Goal: Transaction & Acquisition: Purchase product/service

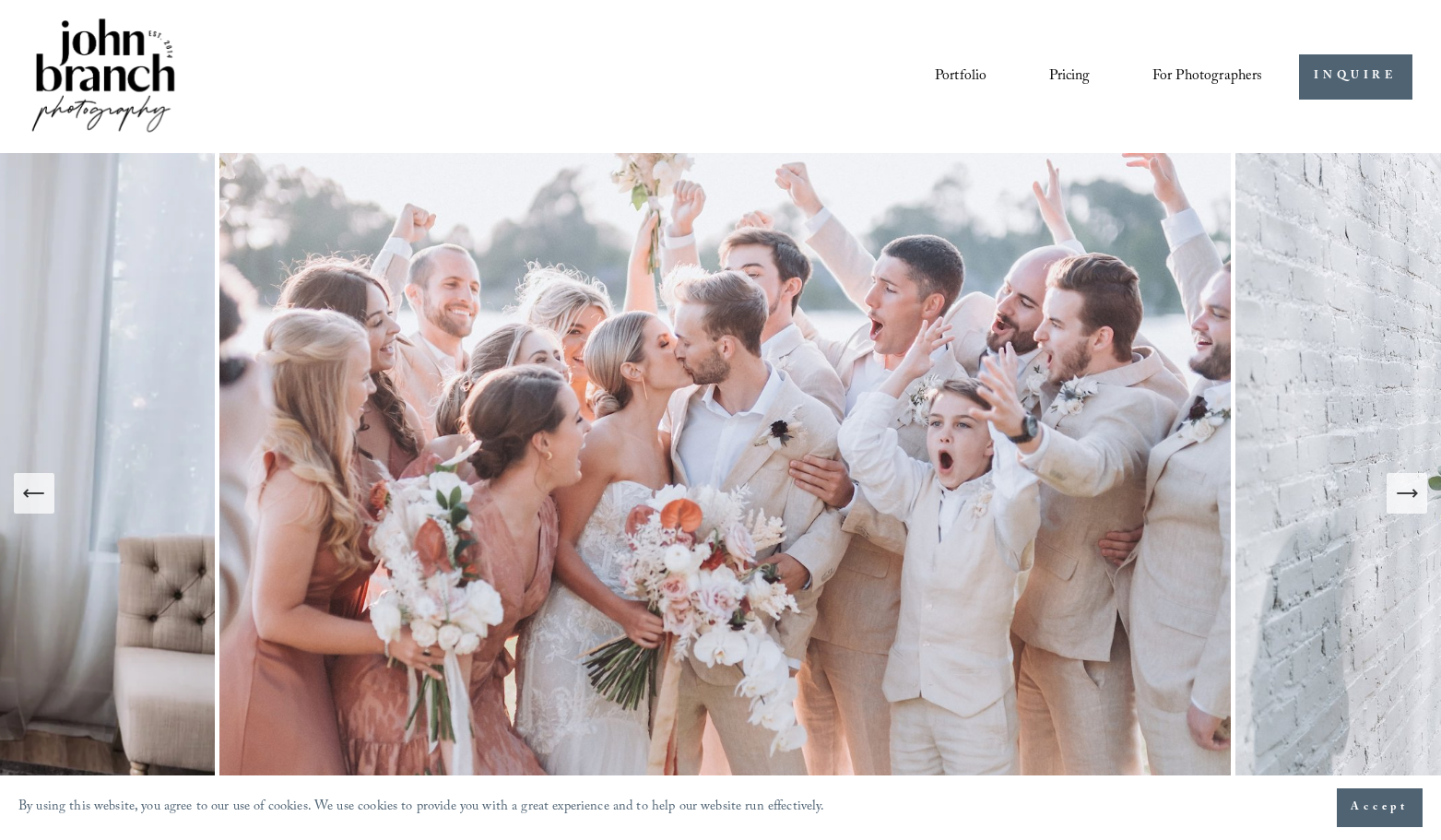
click at [0, 0] on span "Presets" at bounding box center [0, 0] width 0 height 0
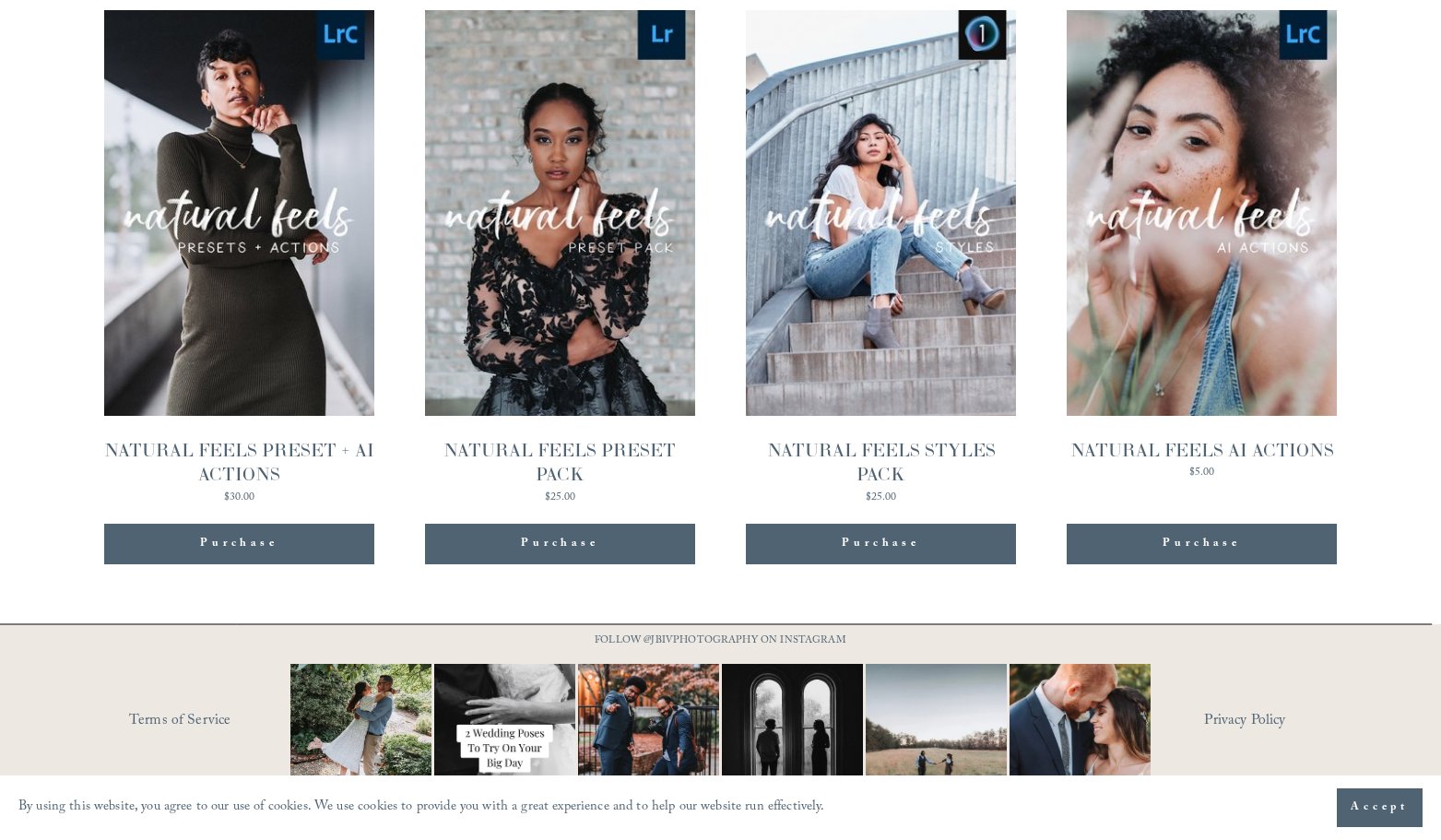
scroll to position [1895, 0]
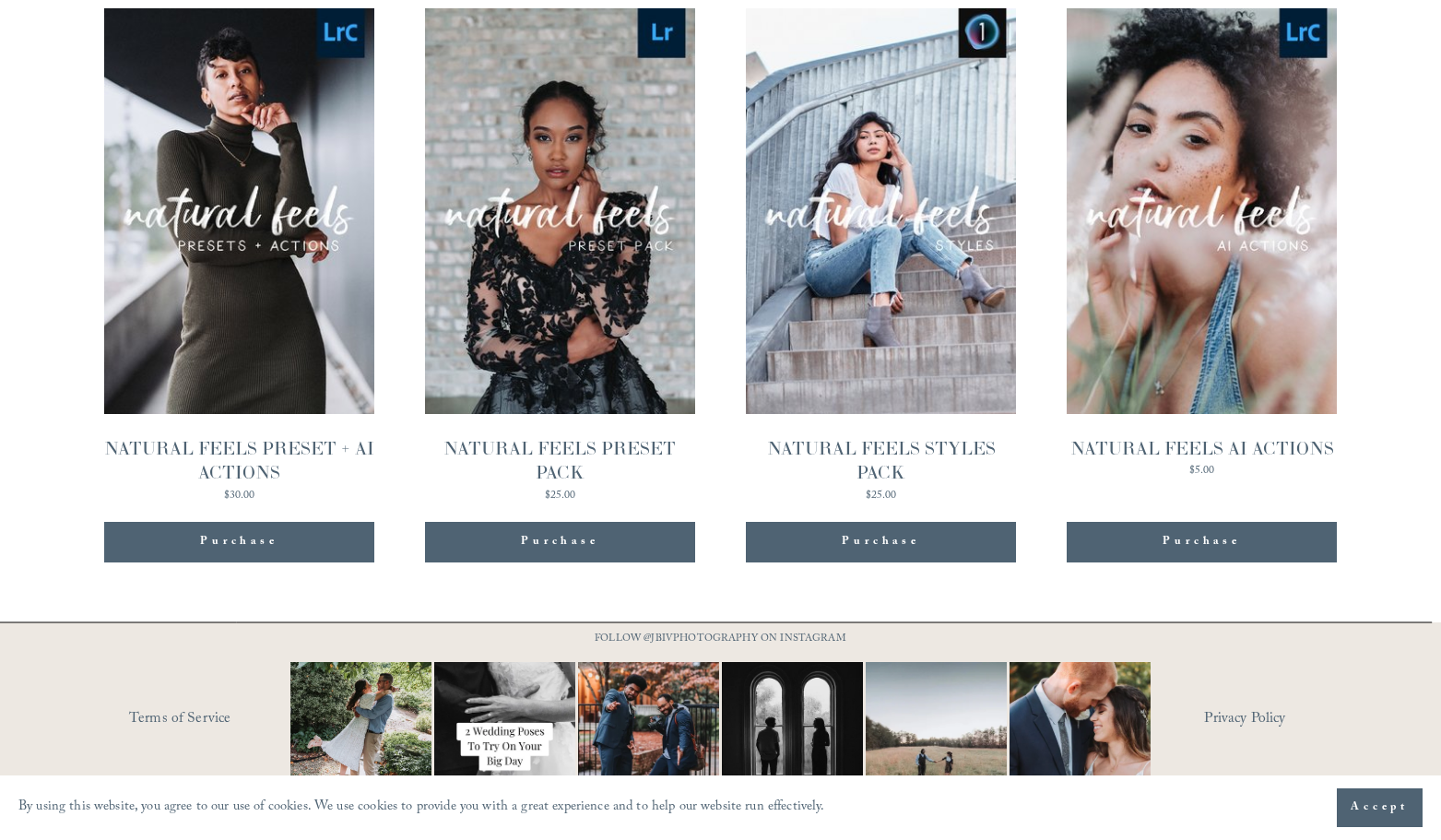
click at [1382, 797] on button "Accept" at bounding box center [1380, 807] width 86 height 39
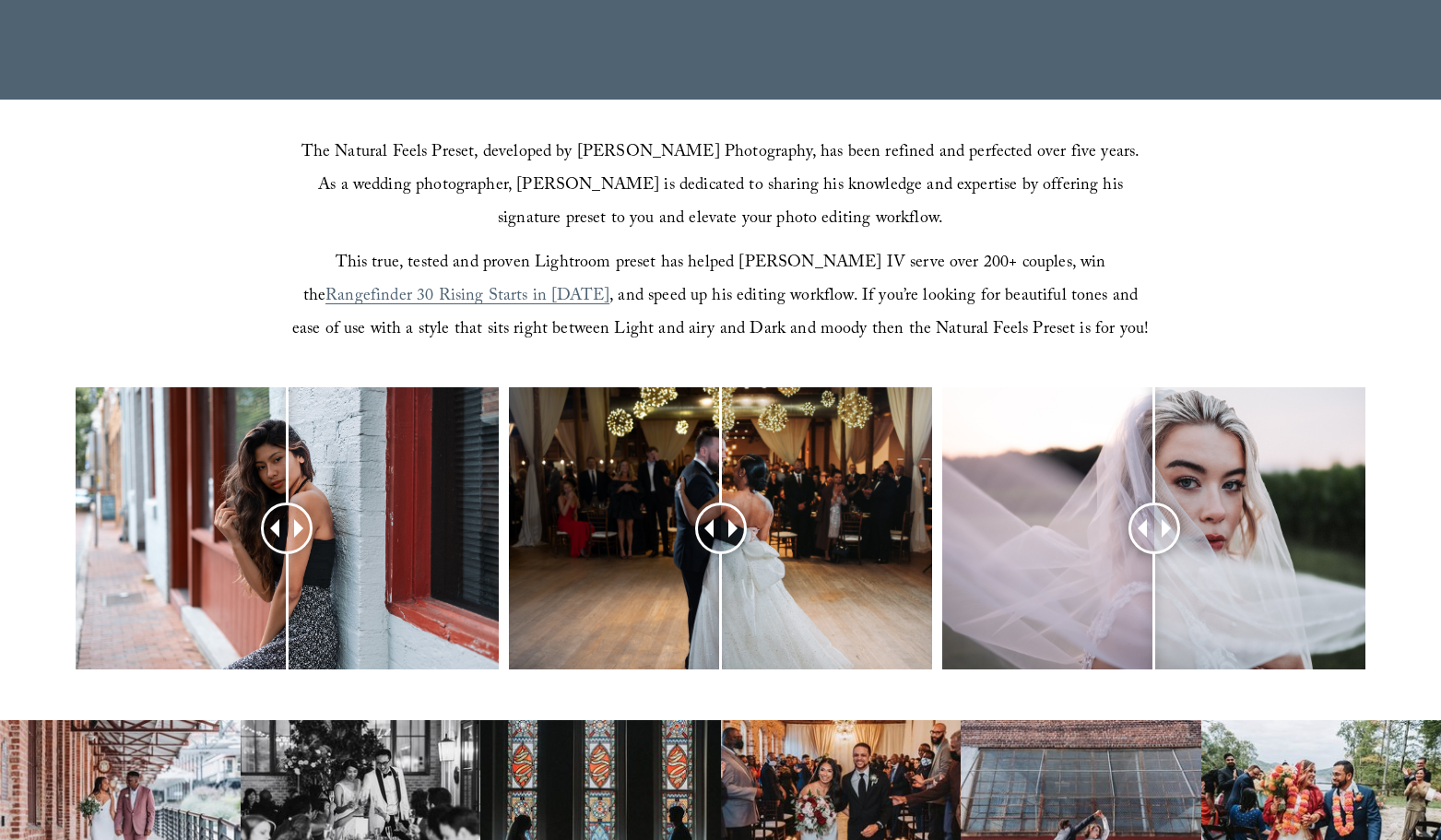
scroll to position [1929, 0]
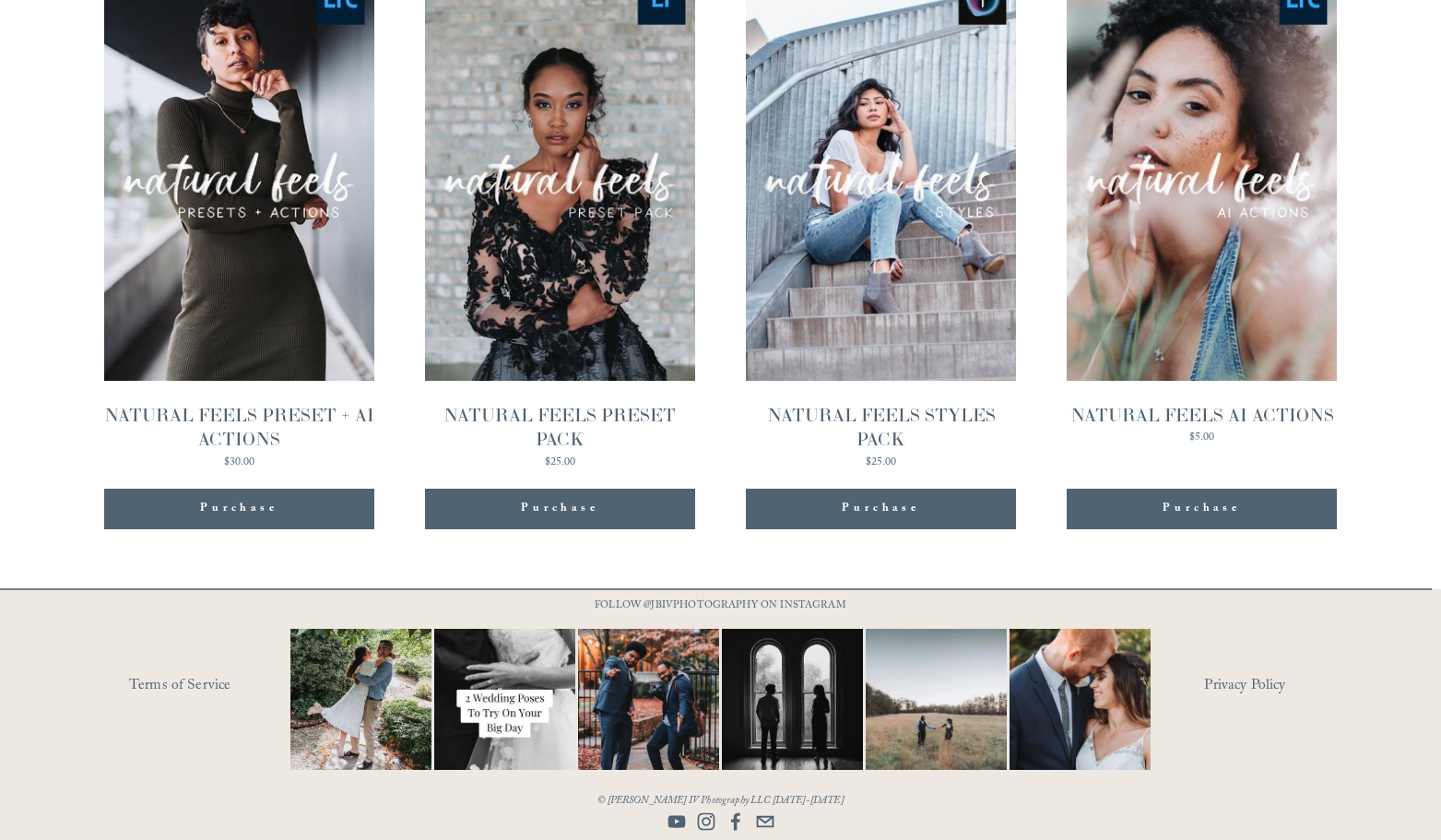
click at [1222, 135] on span "Quick View" at bounding box center [1202, 135] width 116 height 50
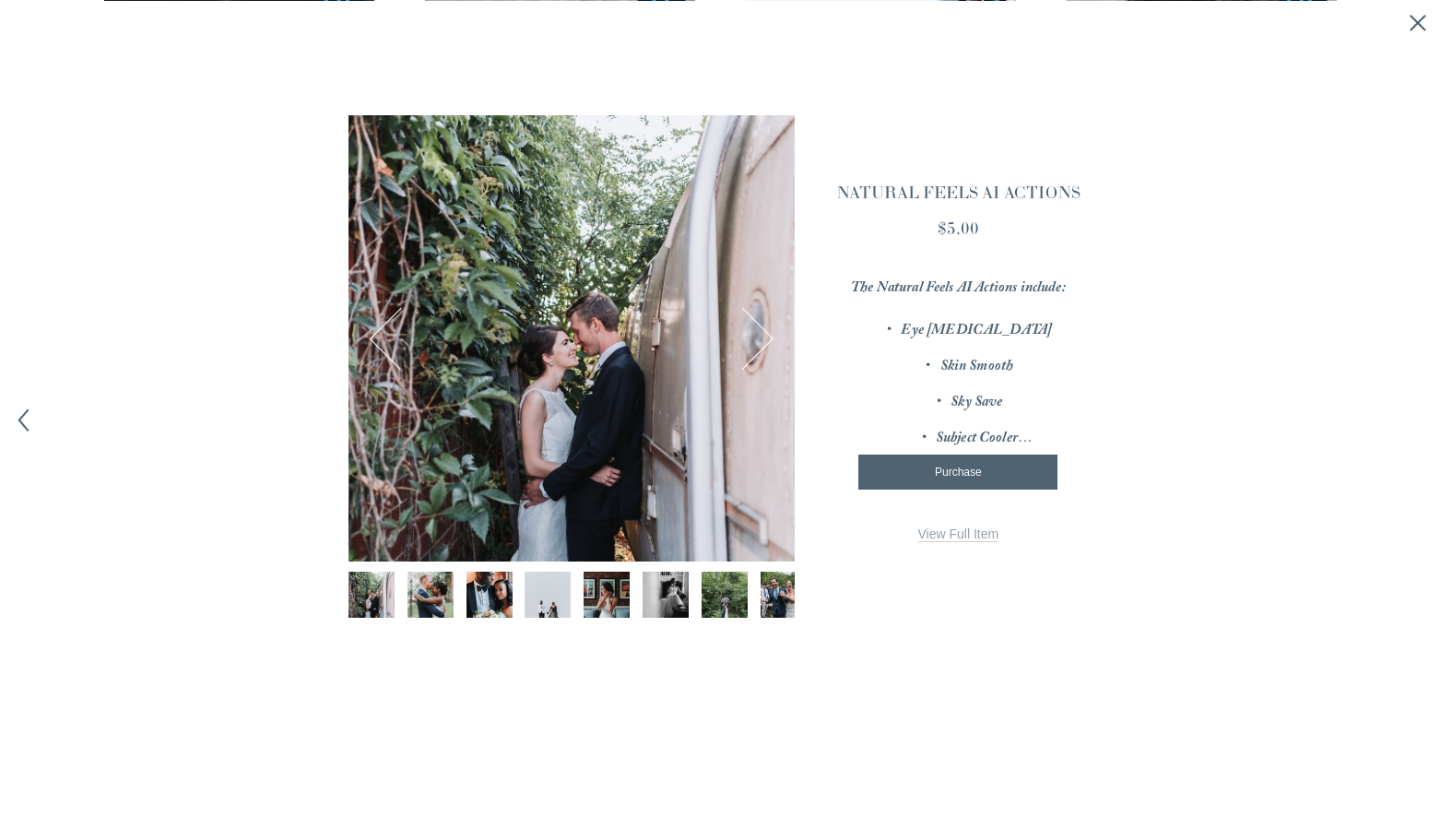
click at [971, 537] on span "View Full Item" at bounding box center [959, 534] width 81 height 15
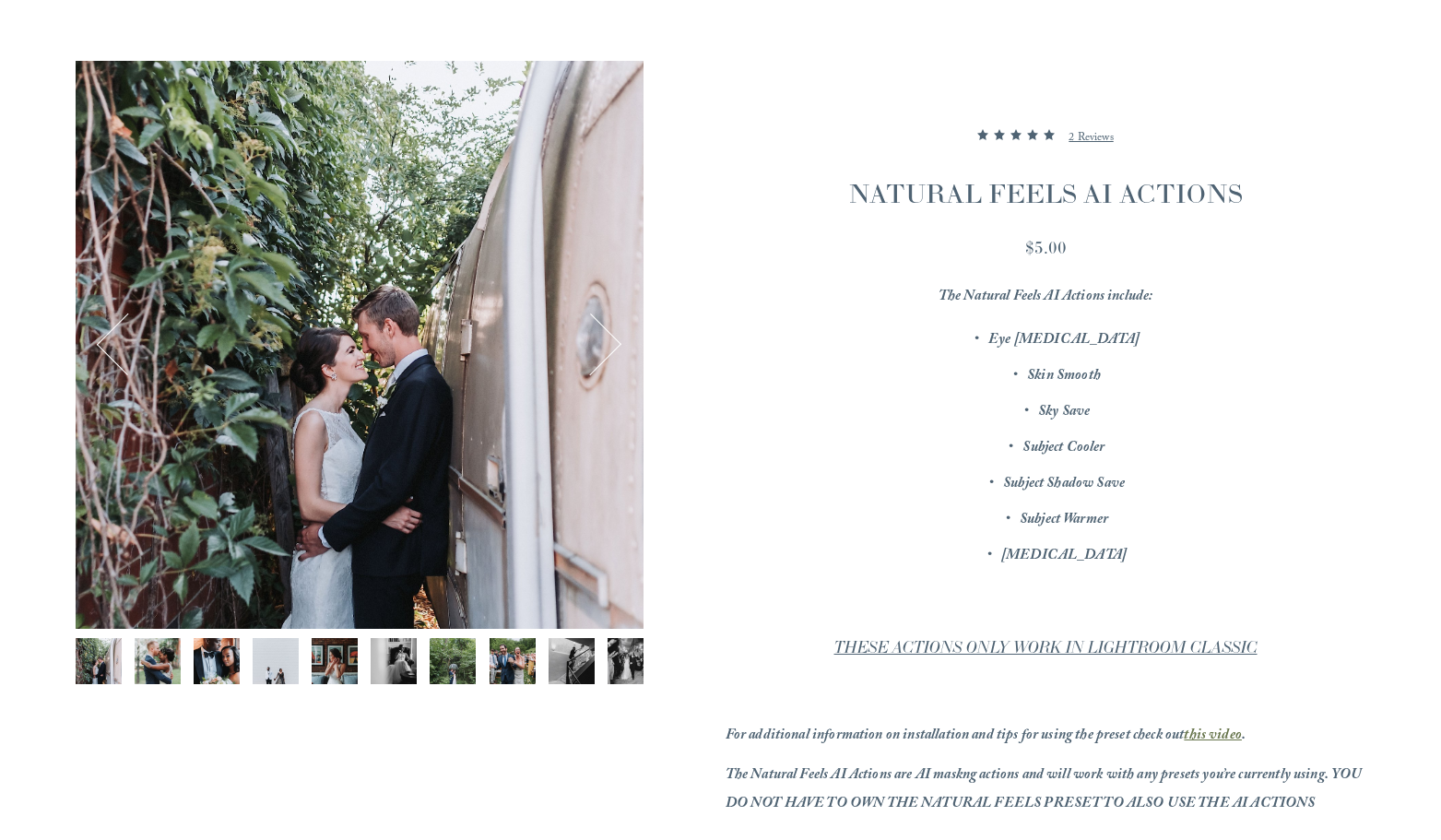
scroll to position [343, 0]
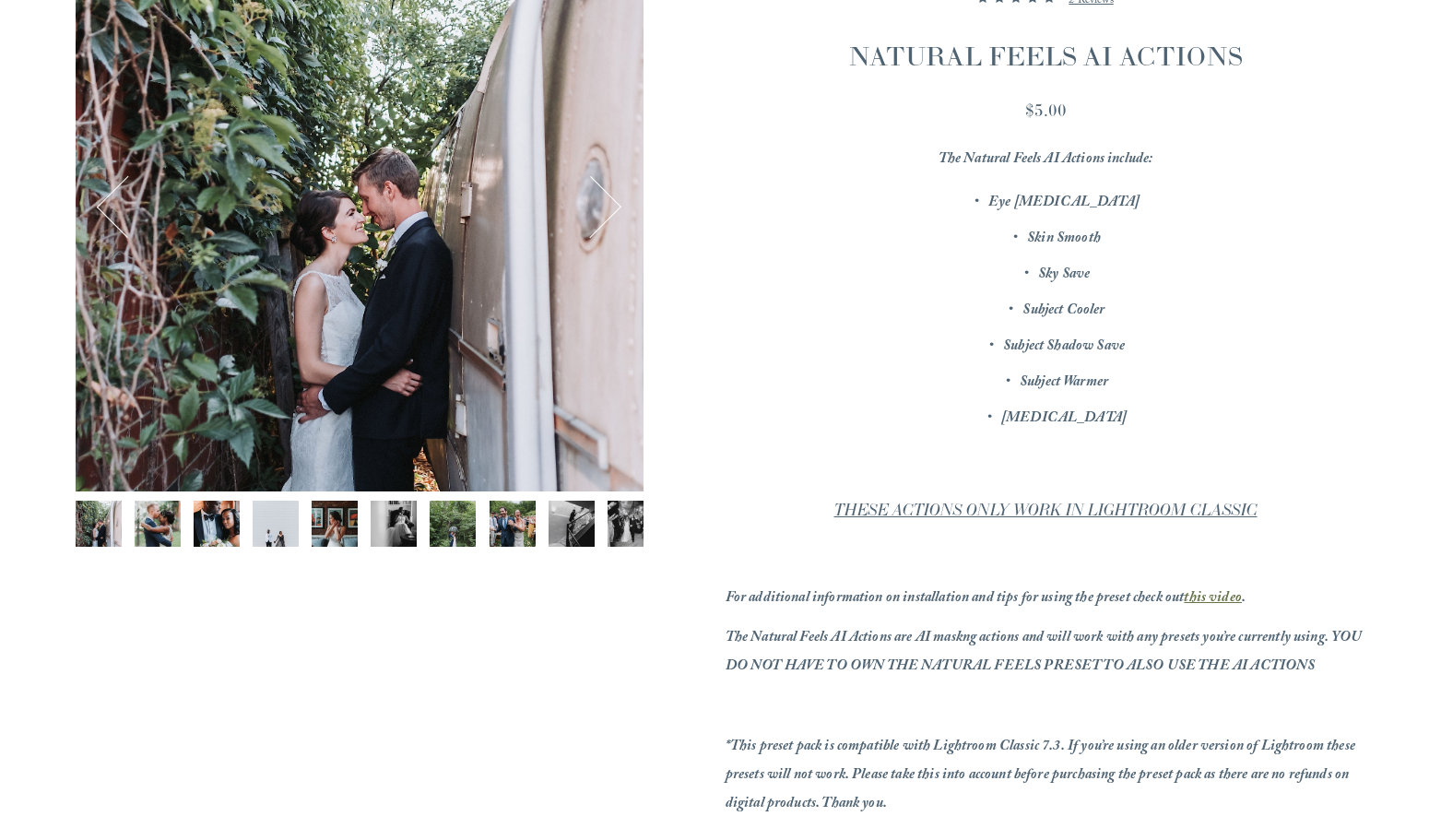
click at [216, 538] on img "Image 3 of 12" at bounding box center [216, 524] width 46 height 46
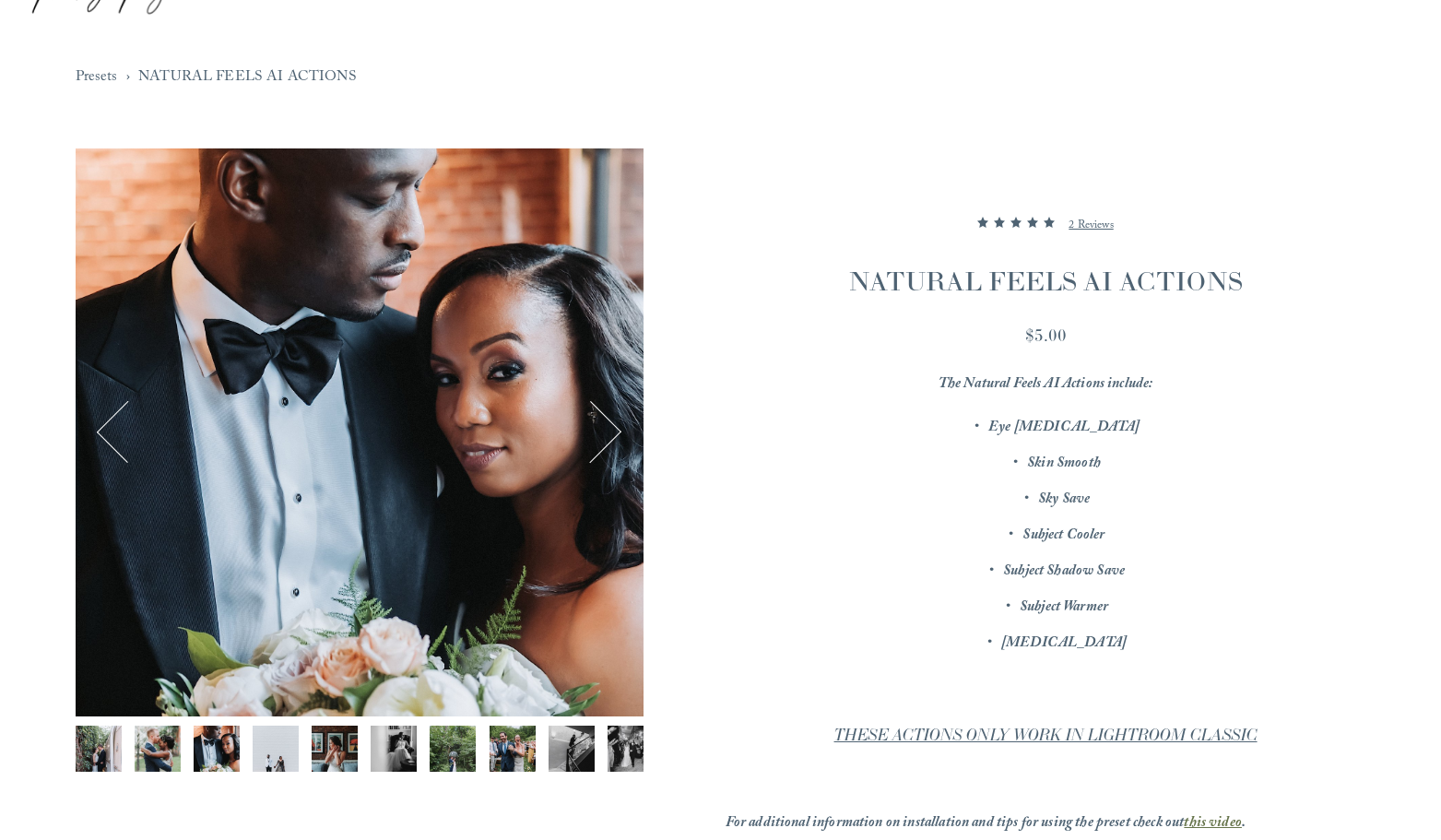
scroll to position [173, 0]
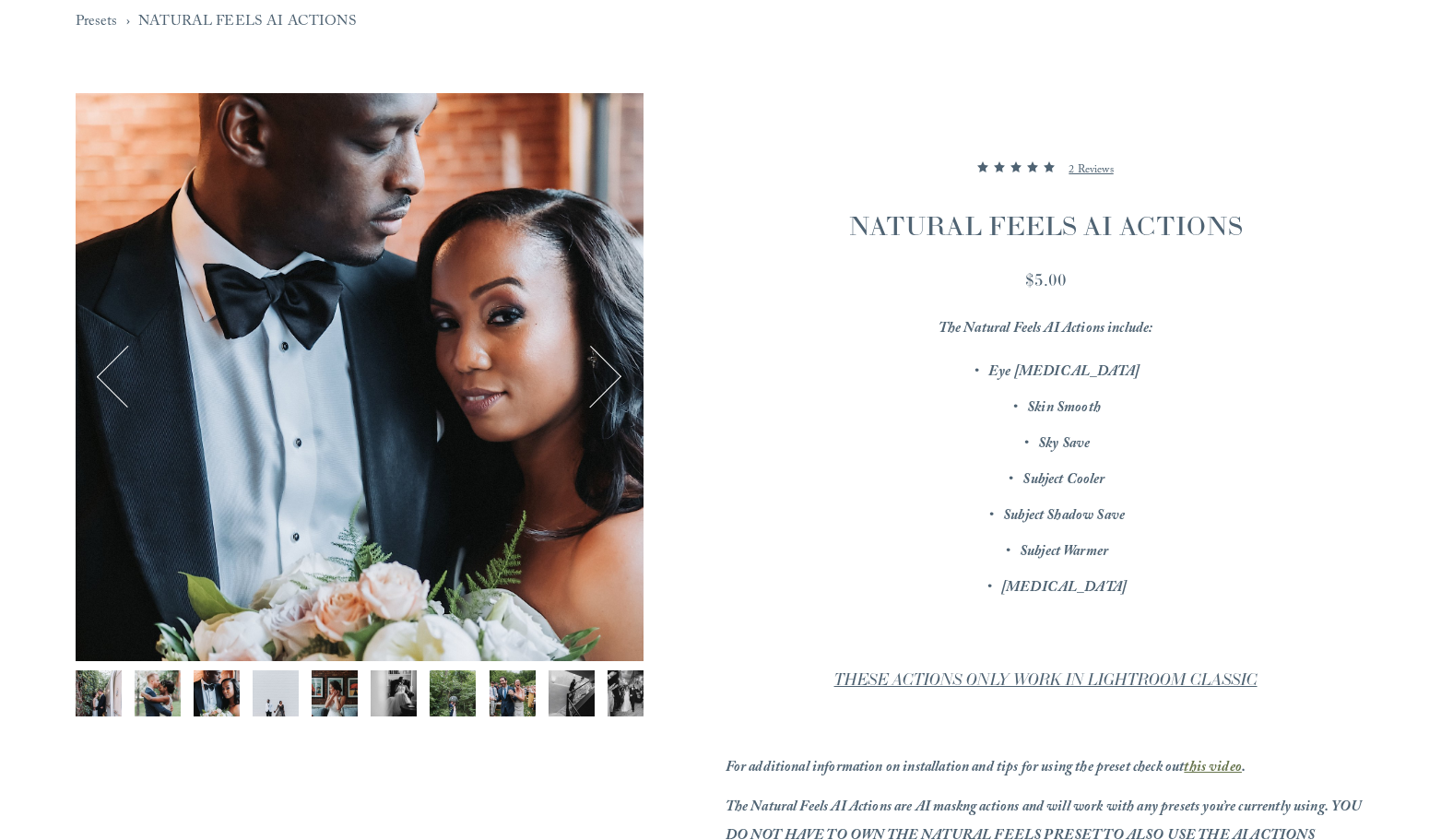
click at [334, 700] on img "Image 5 of 12" at bounding box center [334, 693] width 46 height 46
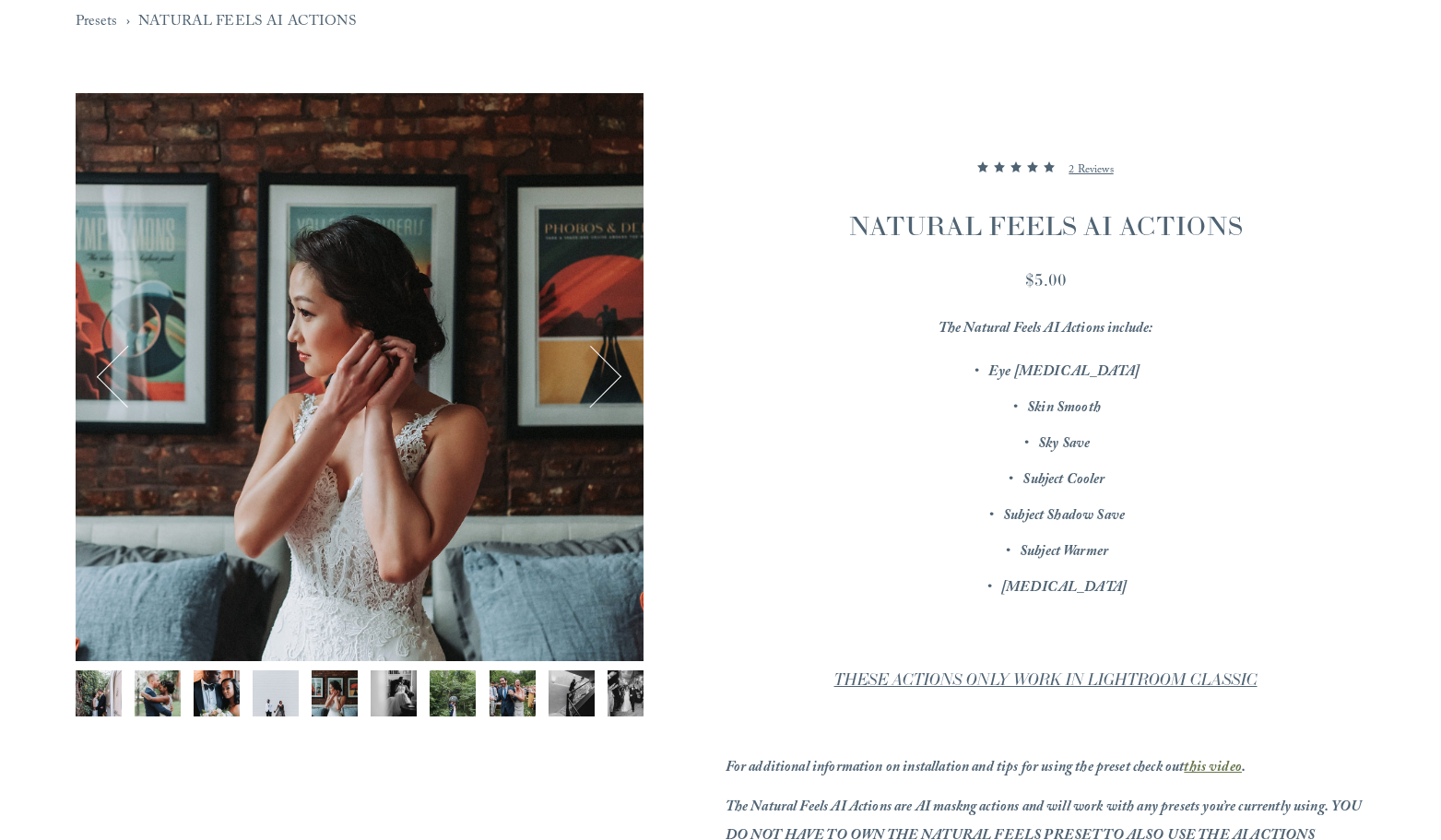
click at [398, 694] on img "Image 6 of 12" at bounding box center [393, 693] width 46 height 46
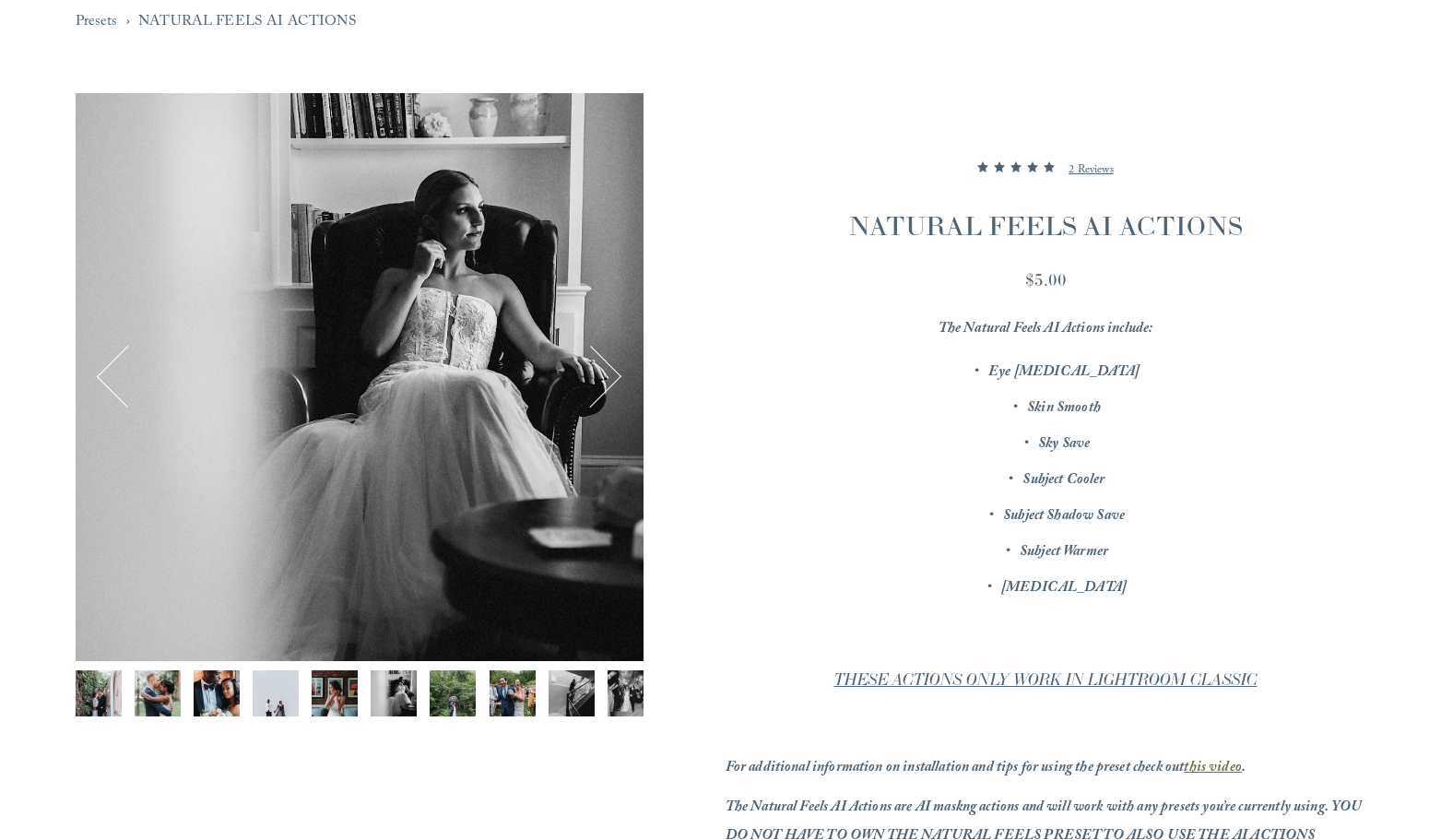
click at [455, 702] on img "Image 7 of 12" at bounding box center [453, 693] width 46 height 46
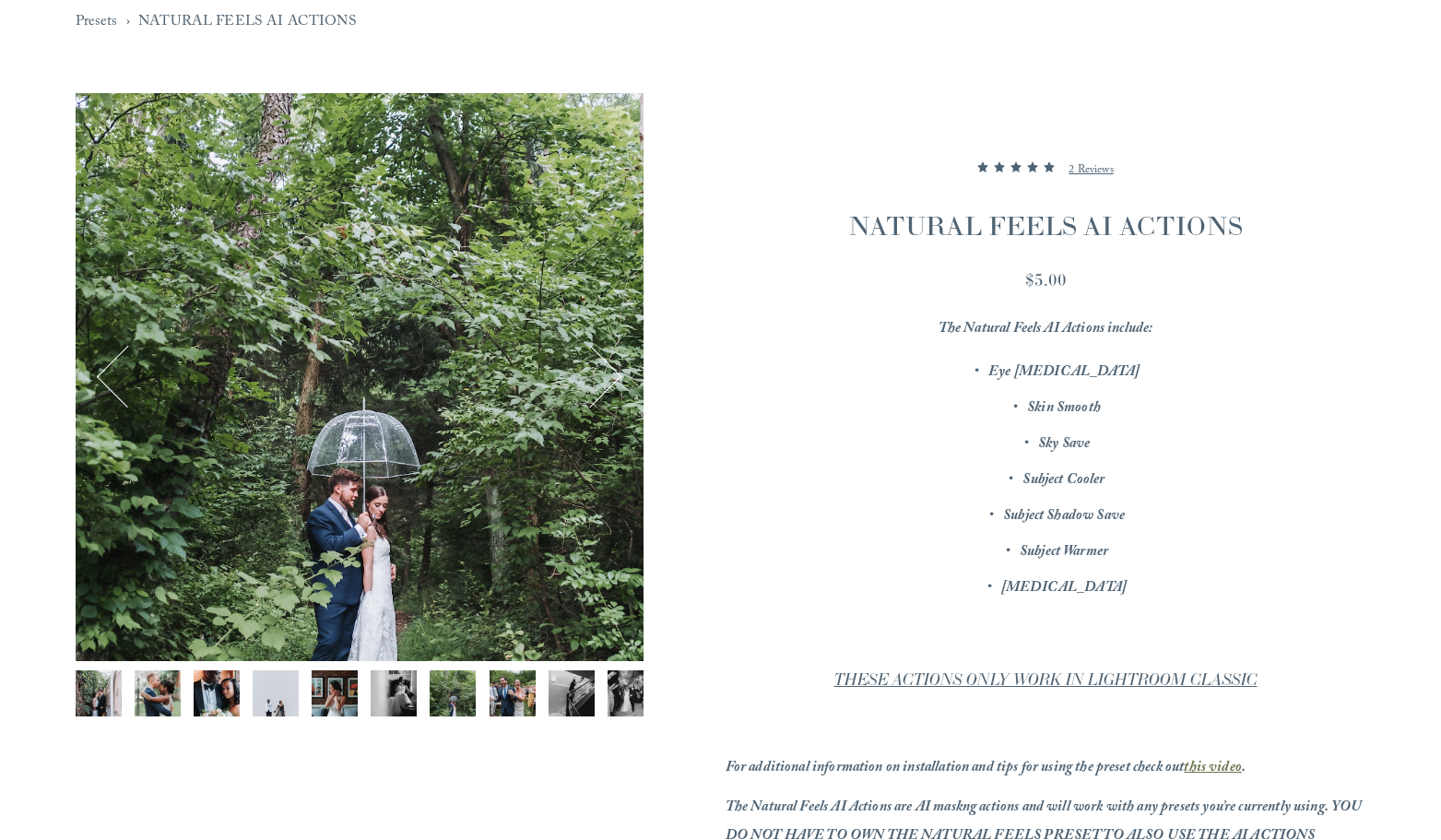
click at [508, 701] on img "Image 8 of 12" at bounding box center [512, 693] width 46 height 46
